Goal: Browse casually: Explore the website without a specific task or goal

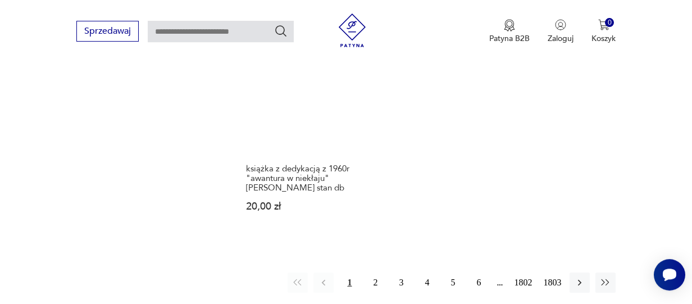
scroll to position [1394, 0]
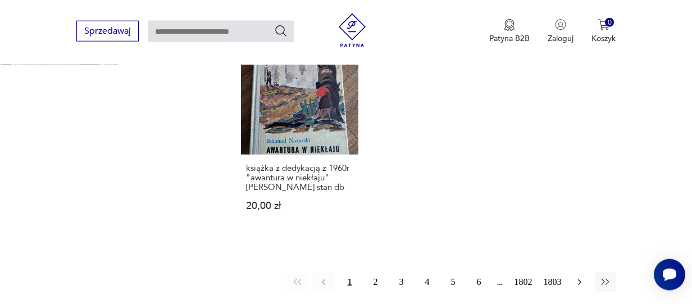
click at [581, 276] on icon "button" at bounding box center [579, 281] width 11 height 11
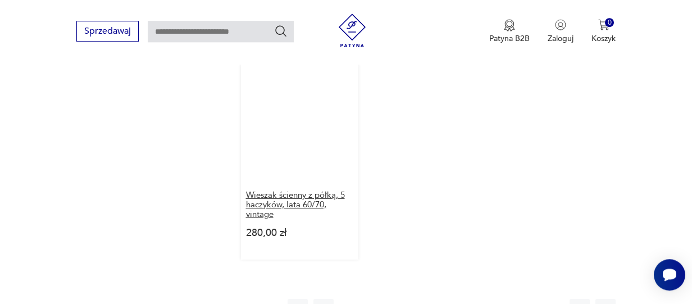
scroll to position [1372, 0]
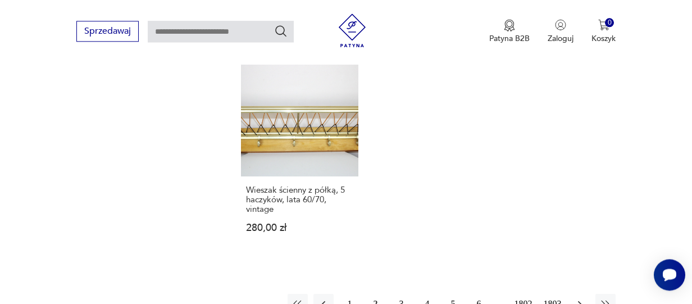
click at [577, 302] on icon "button" at bounding box center [579, 303] width 11 height 11
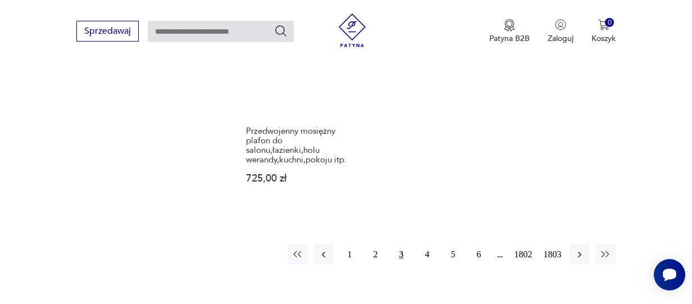
scroll to position [1547, 0]
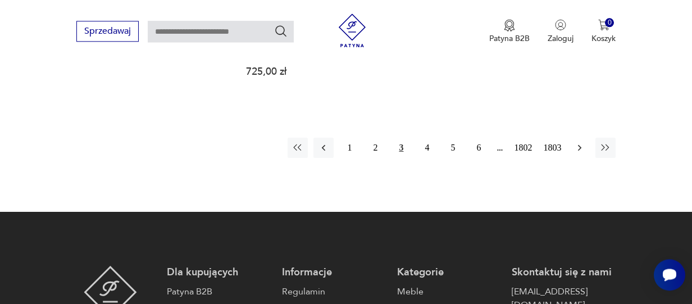
click at [584, 142] on icon "button" at bounding box center [579, 147] width 11 height 11
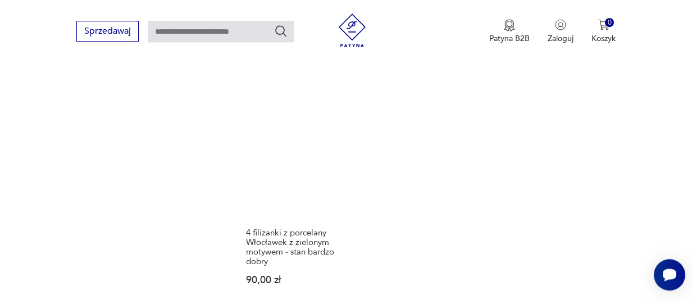
scroll to position [1431, 0]
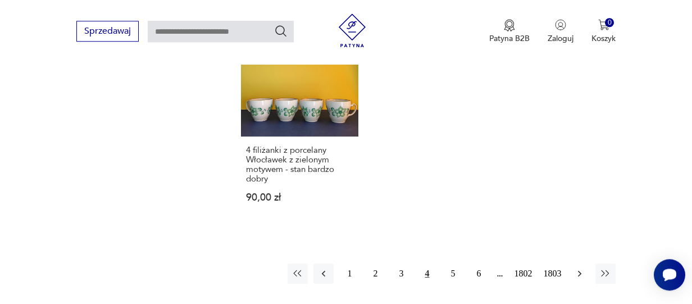
click at [576, 268] on icon "button" at bounding box center [579, 273] width 11 height 11
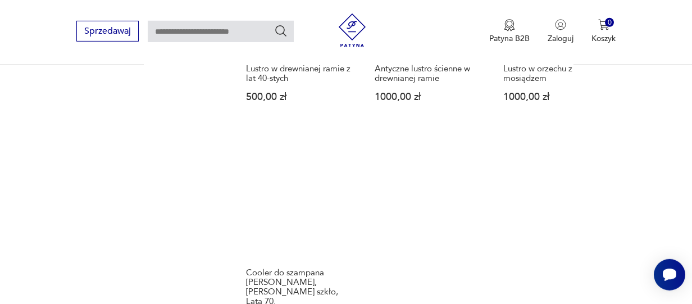
scroll to position [1372, 0]
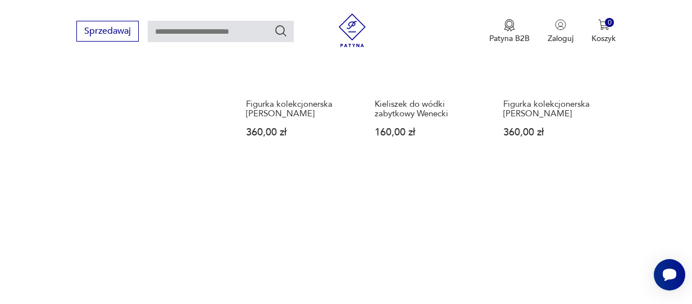
scroll to position [1313, 0]
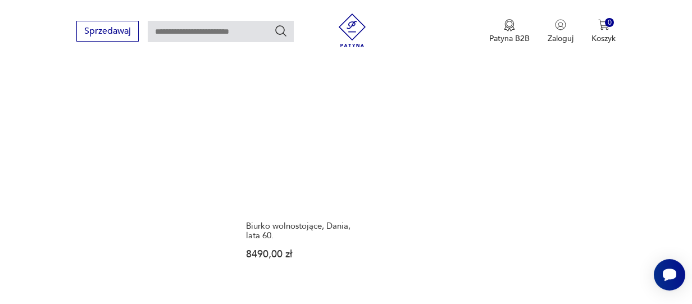
scroll to position [1372, 0]
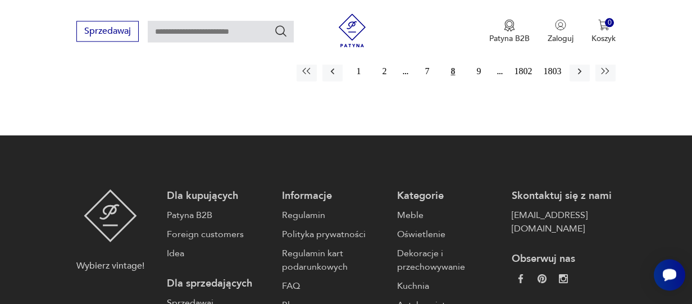
scroll to position [1547, 0]
click at [582, 72] on icon "button" at bounding box center [579, 71] width 11 height 11
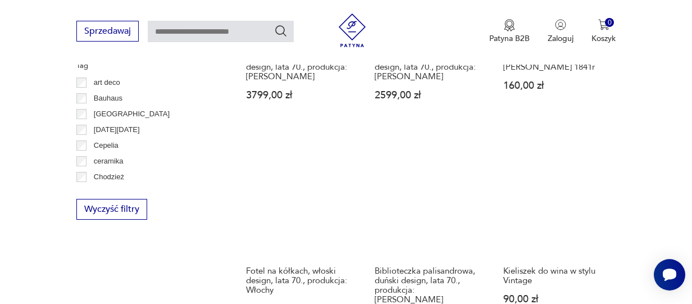
scroll to position [671, 0]
